Goal: Navigation & Orientation: Find specific page/section

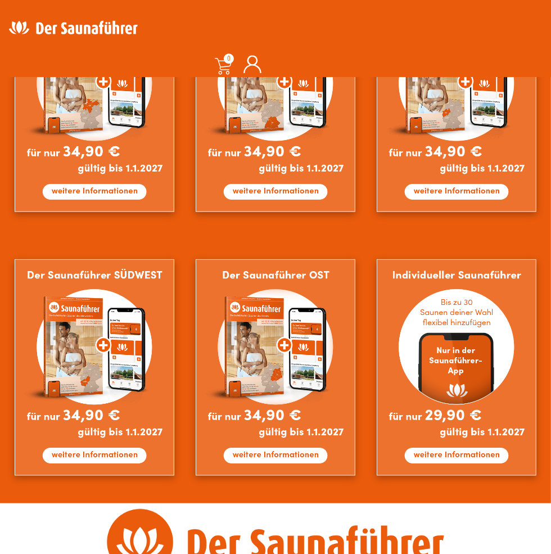
scroll to position [722, 0]
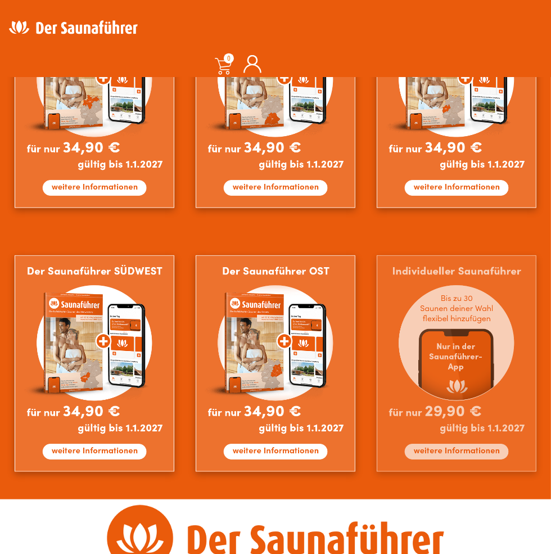
click at [491, 457] on img at bounding box center [457, 363] width 160 height 217
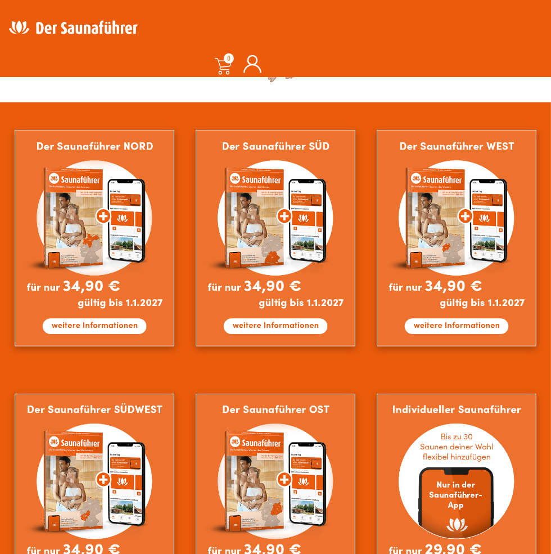
scroll to position [620, 0]
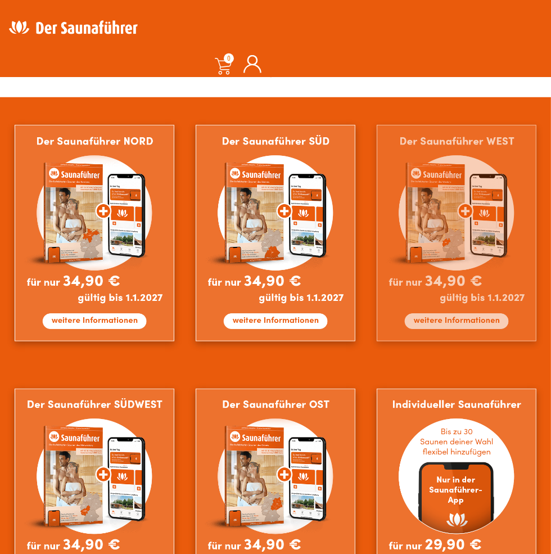
click at [503, 298] on img at bounding box center [457, 233] width 160 height 217
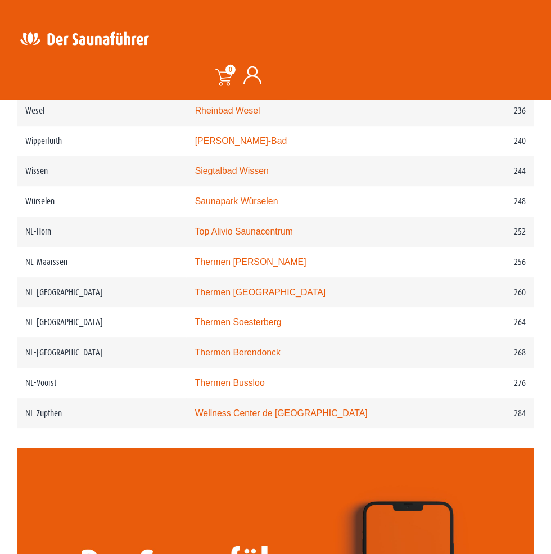
scroll to position [2282, 0]
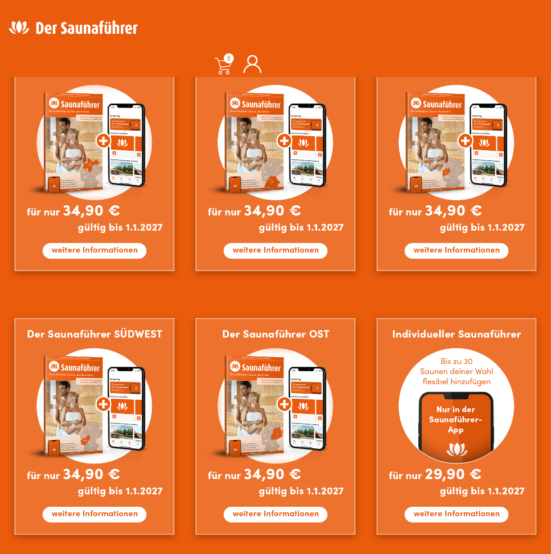
scroll to position [690, 0]
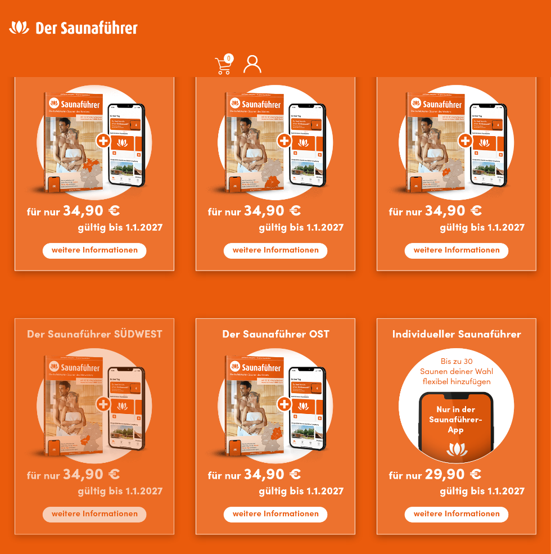
click at [86, 410] on img at bounding box center [95, 427] width 160 height 217
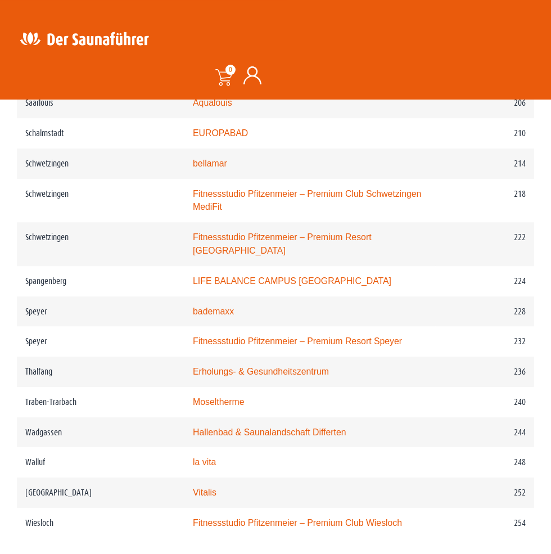
scroll to position [2193, 0]
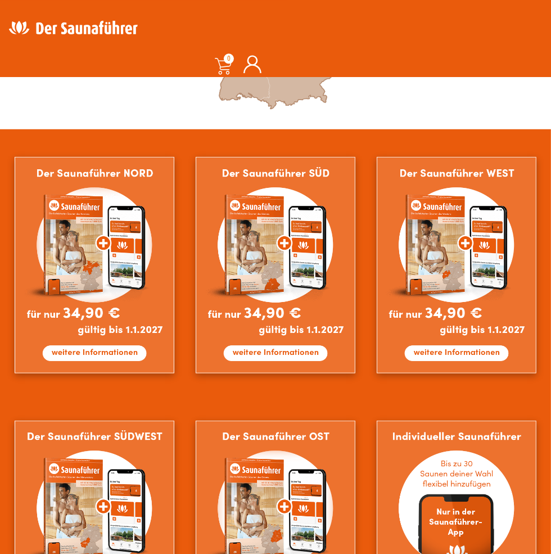
scroll to position [587, 0]
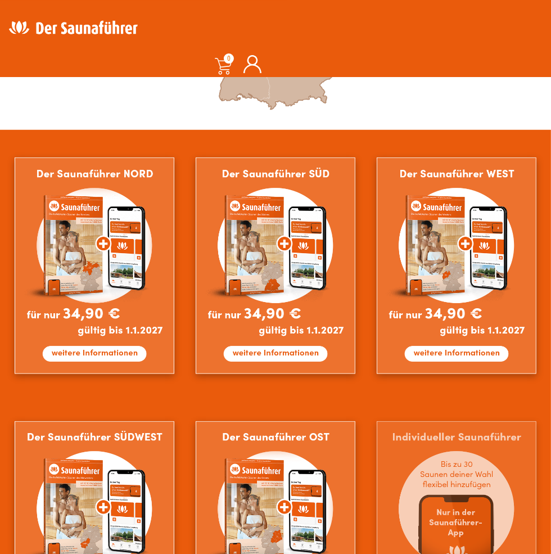
click at [501, 501] on img at bounding box center [457, 529] width 160 height 217
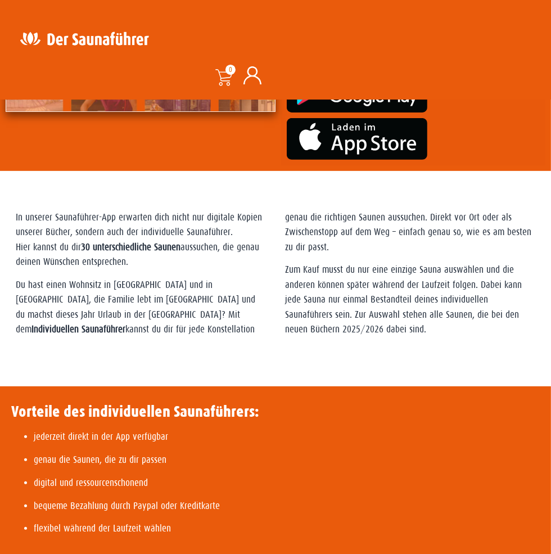
scroll to position [225, 0]
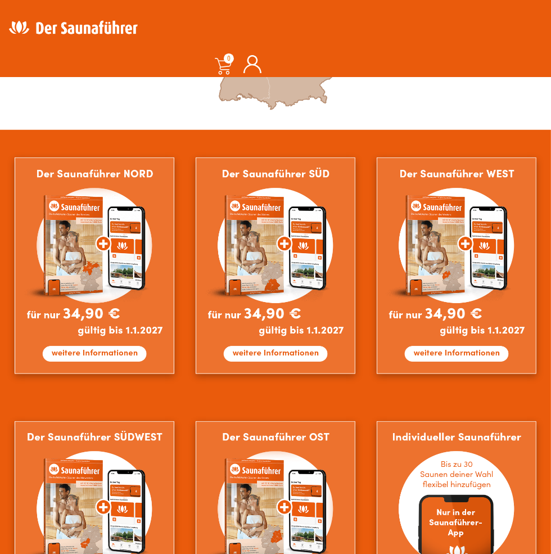
scroll to position [587, 0]
